Goal: Task Accomplishment & Management: Use online tool/utility

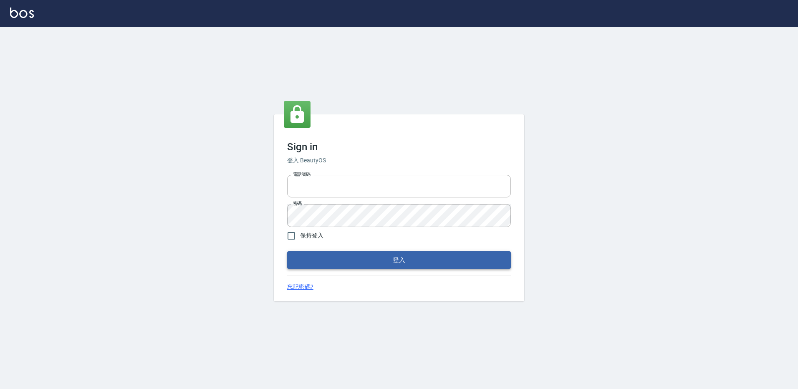
type input "27222158"
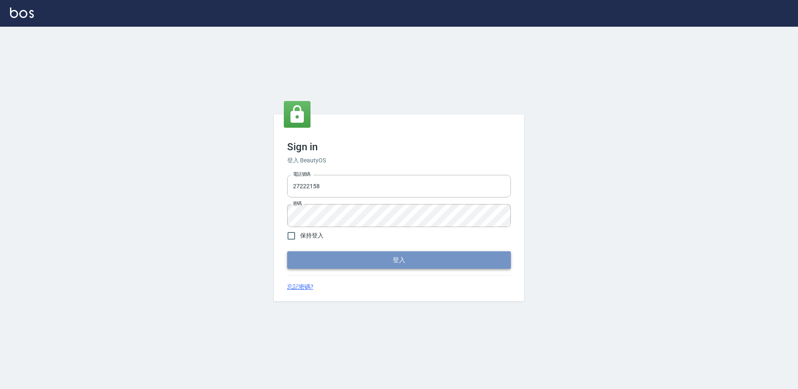
click at [376, 260] on button "登入" at bounding box center [399, 260] width 224 height 18
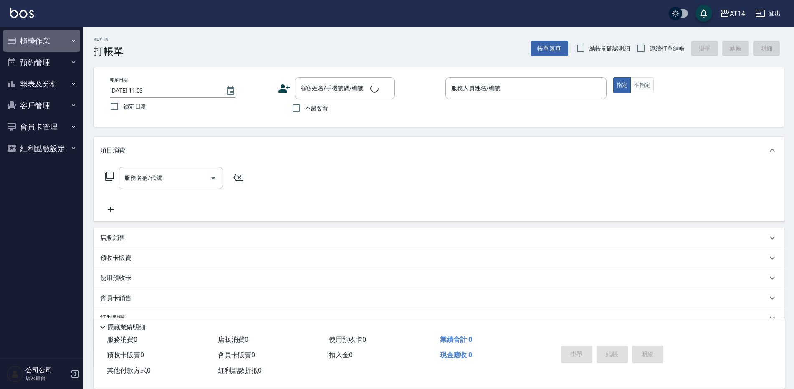
click at [16, 37] on icon "button" at bounding box center [12, 41] width 10 height 10
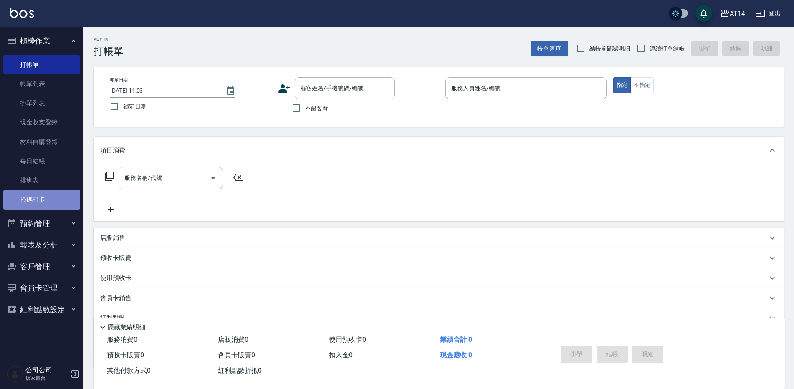
click at [25, 201] on link "掃碼打卡" at bounding box center [41, 199] width 77 height 19
click at [57, 196] on link "掃碼打卡" at bounding box center [41, 199] width 77 height 19
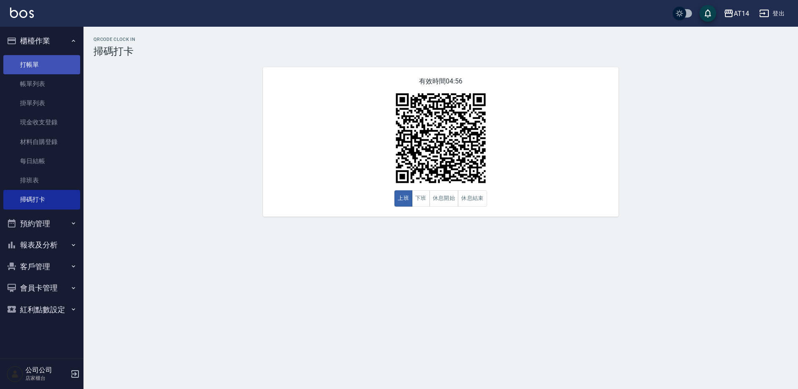
click at [25, 59] on link "打帳單" at bounding box center [41, 64] width 77 height 19
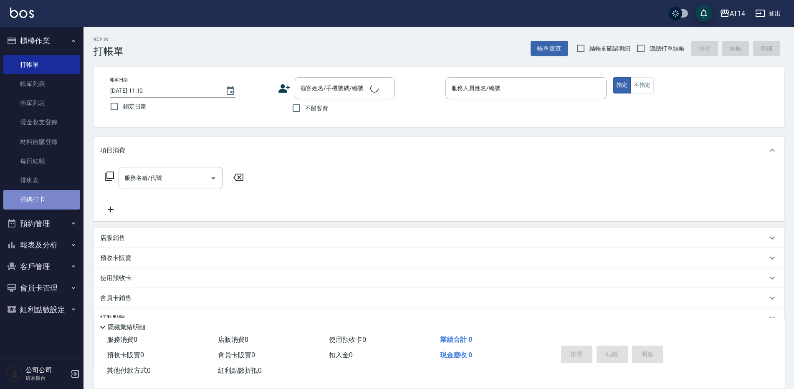
click at [22, 203] on link "掃碼打卡" at bounding box center [41, 199] width 77 height 19
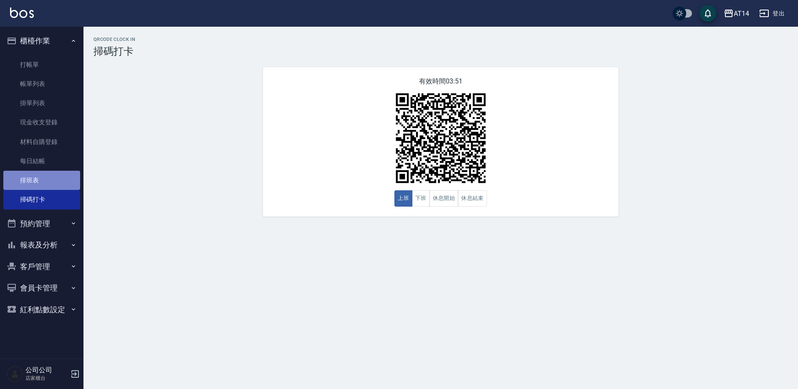
click at [42, 175] on link "排班表" at bounding box center [41, 180] width 77 height 19
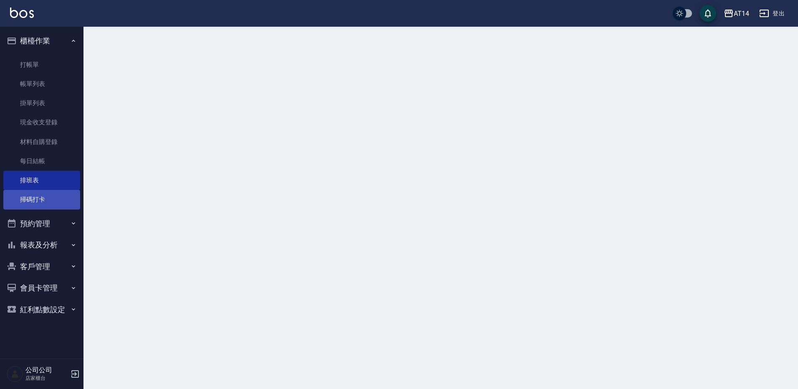
click at [50, 198] on link "掃碼打卡" at bounding box center [41, 199] width 77 height 19
